Goal: Task Accomplishment & Management: Use online tool/utility

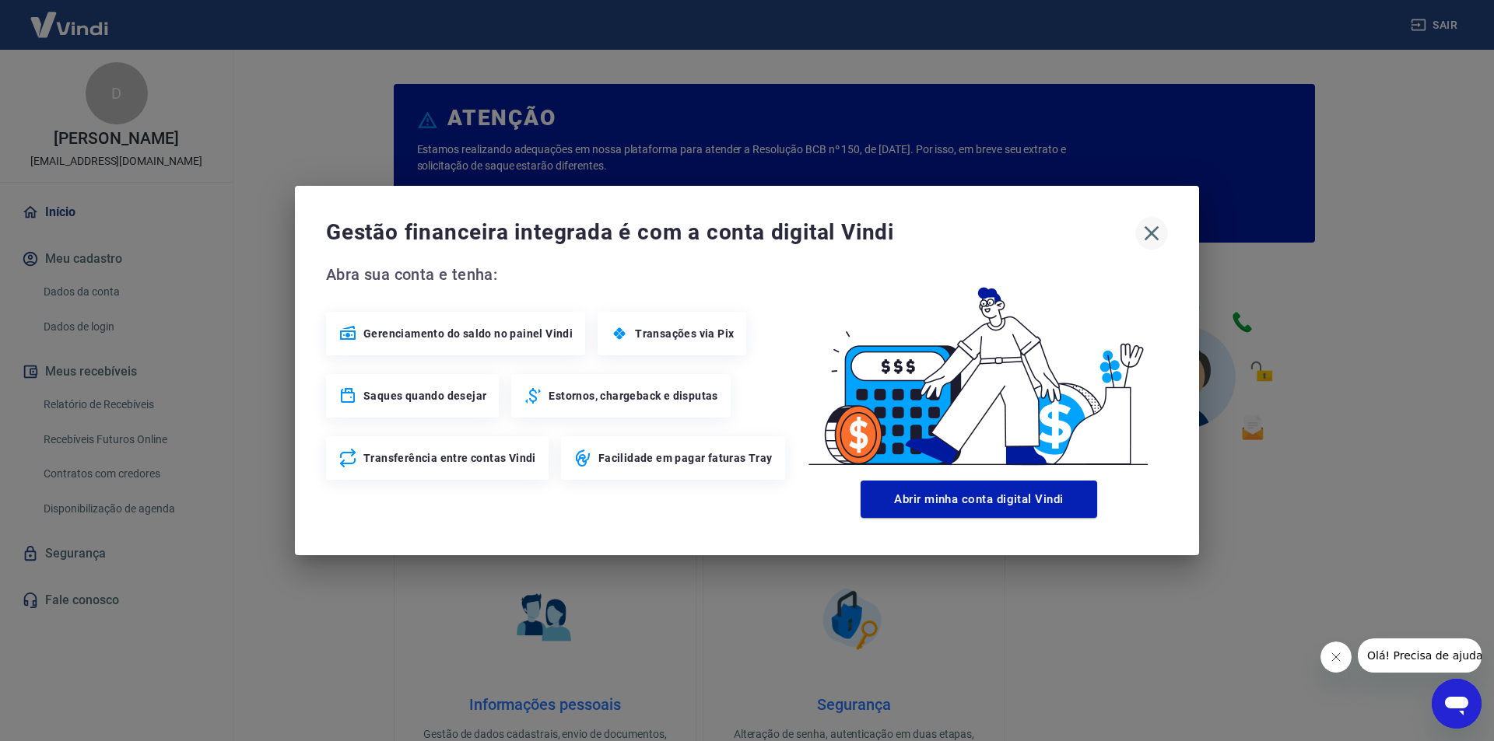
click at [1151, 226] on icon "button" at bounding box center [1151, 233] width 25 height 25
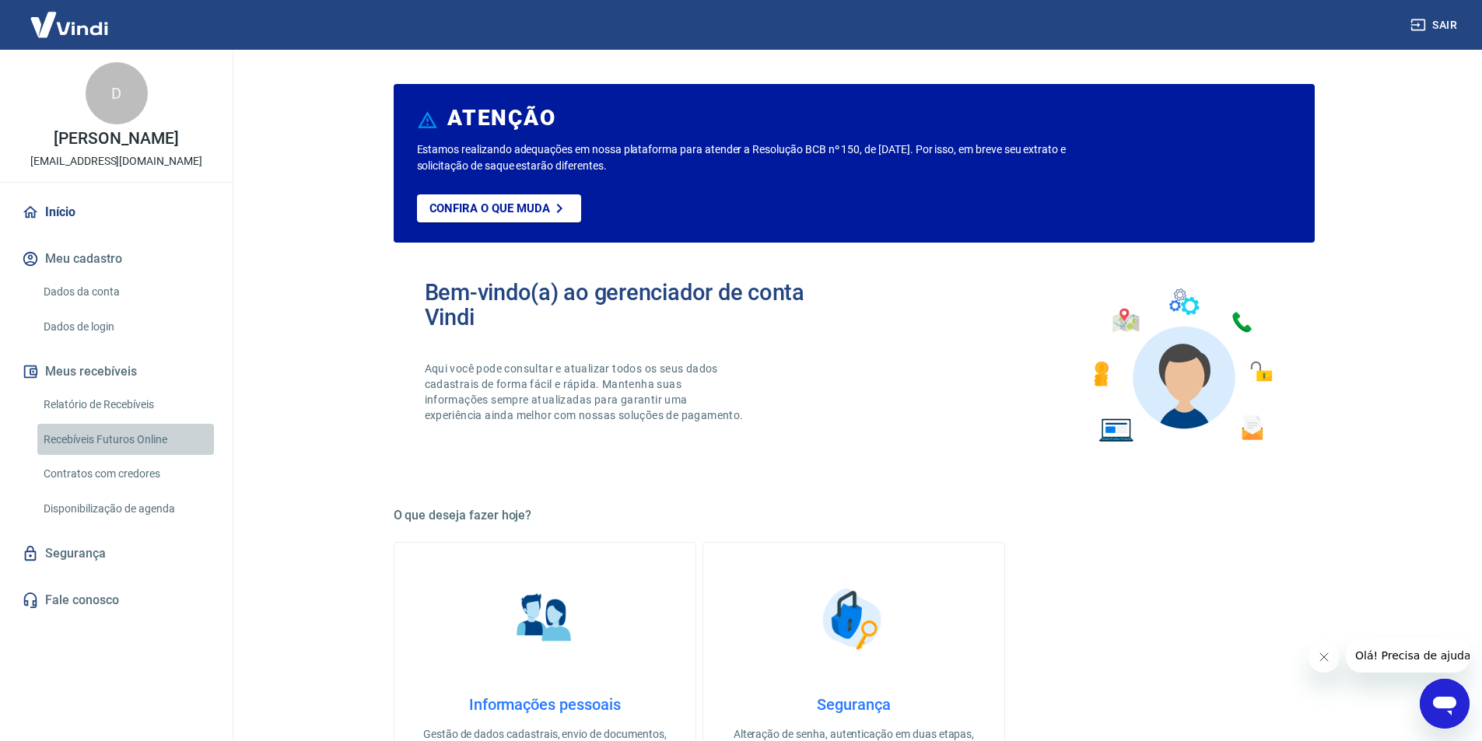
click at [120, 439] on link "Recebíveis Futuros Online" at bounding box center [125, 440] width 177 height 32
